Goal: Information Seeking & Learning: Learn about a topic

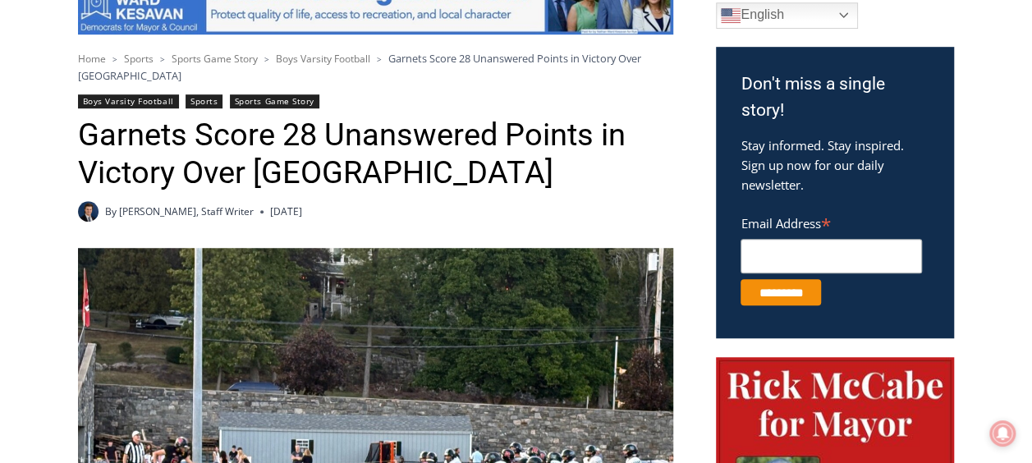
scroll to position [657, 0]
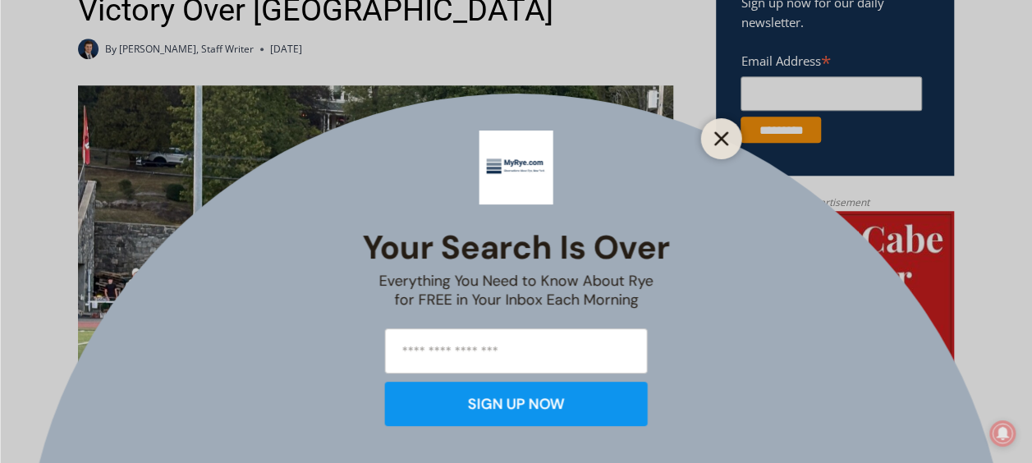
click at [724, 136] on line "Close" at bounding box center [720, 138] width 11 height 11
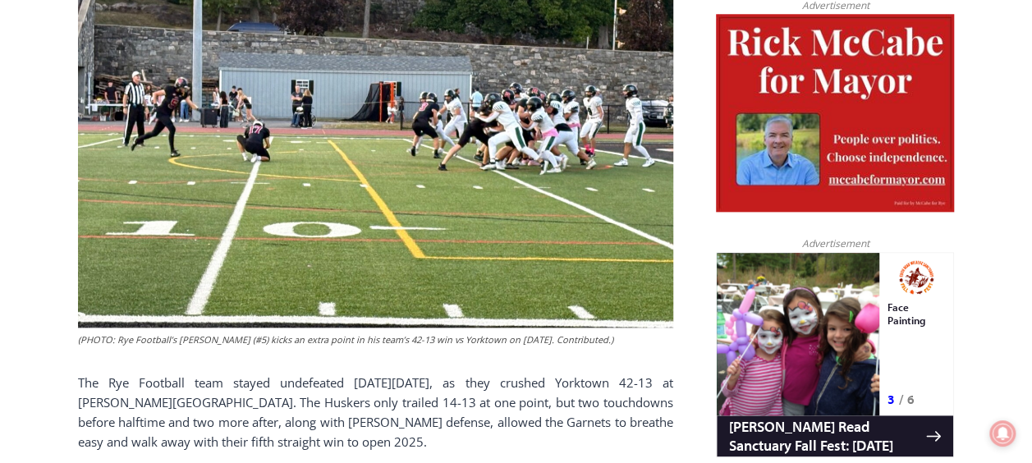
scroll to position [739, 0]
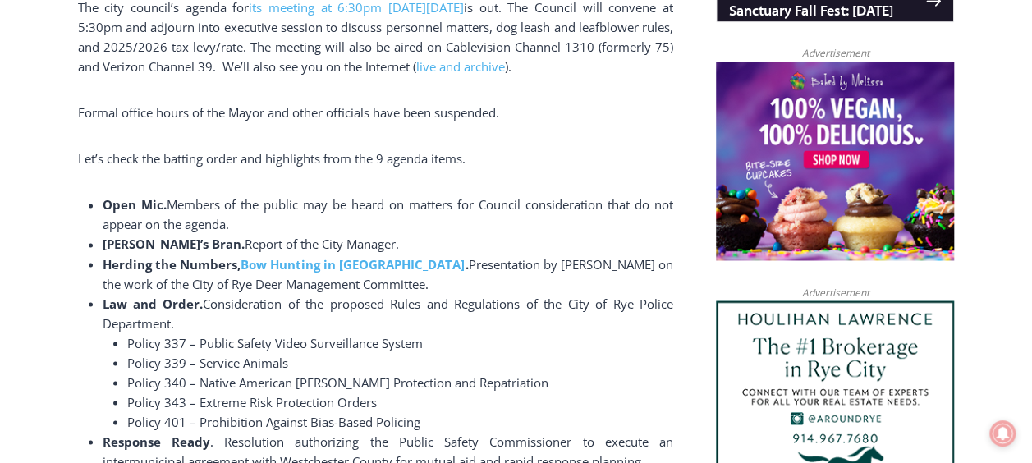
scroll to position [1282, 0]
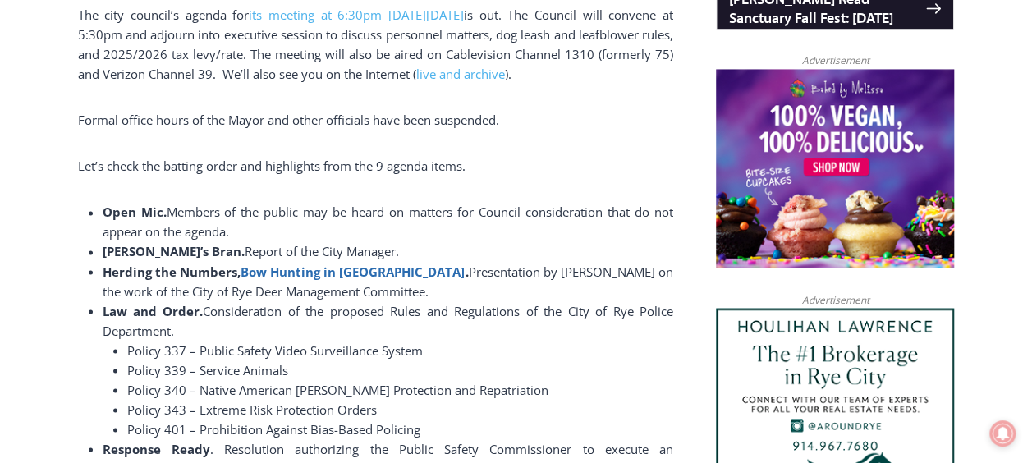
click at [325, 268] on b "Bow Hunting in [GEOGRAPHIC_DATA]" at bounding box center [353, 271] width 225 height 16
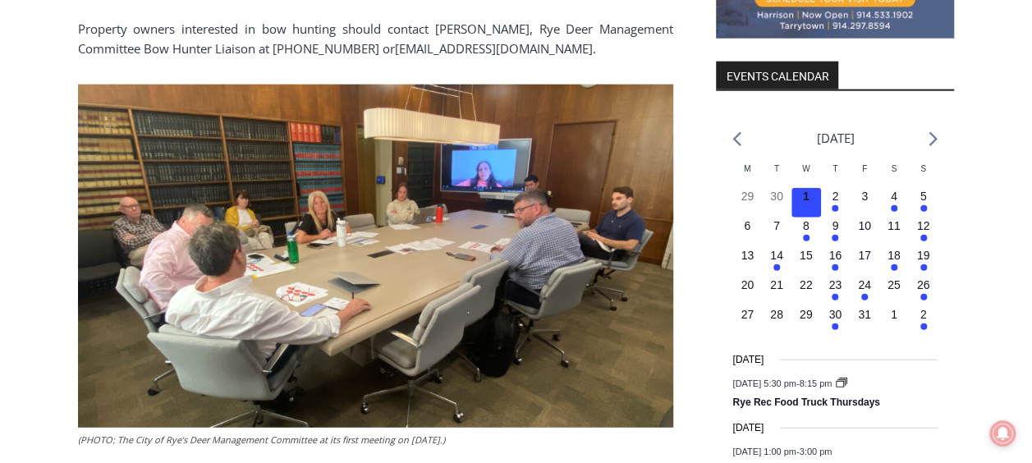
scroll to position [2021, 0]
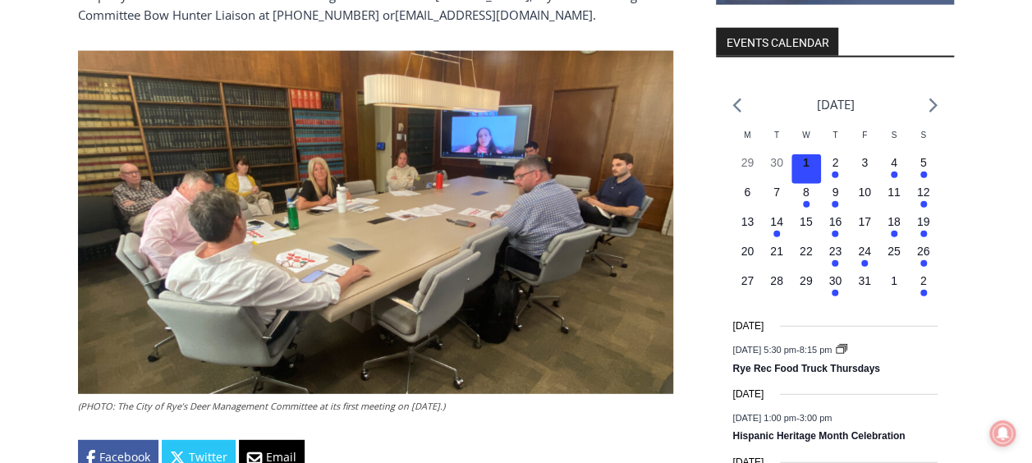
click at [365, 172] on img at bounding box center [375, 222] width 595 height 343
